Goal: Transaction & Acquisition: Book appointment/travel/reservation

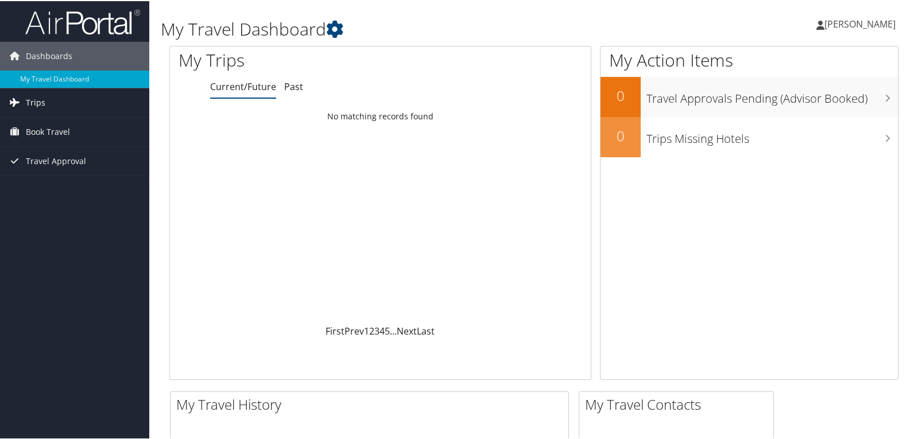
click at [42, 103] on span "Trips" at bounding box center [36, 101] width 20 height 29
click at [48, 178] on span "Book Travel" at bounding box center [48, 182] width 44 height 29
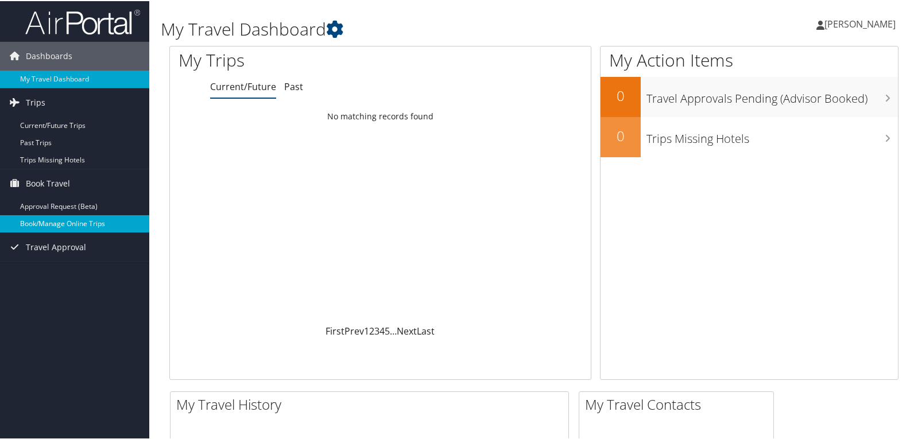
click at [56, 219] on link "Book/Manage Online Trips" at bounding box center [74, 222] width 149 height 17
